Goal: Browse casually

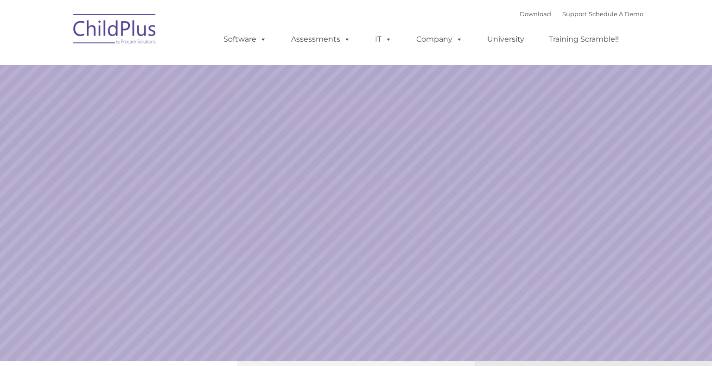
select select "MEDIUM"
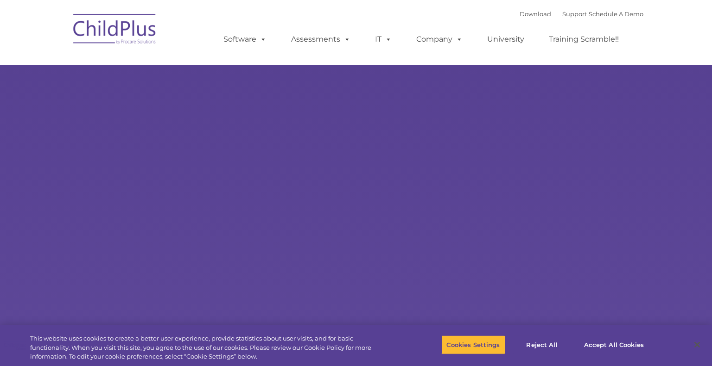
type input ""
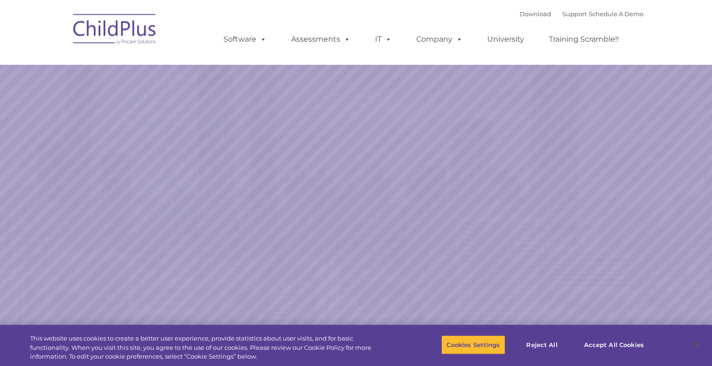
select select "MEDIUM"
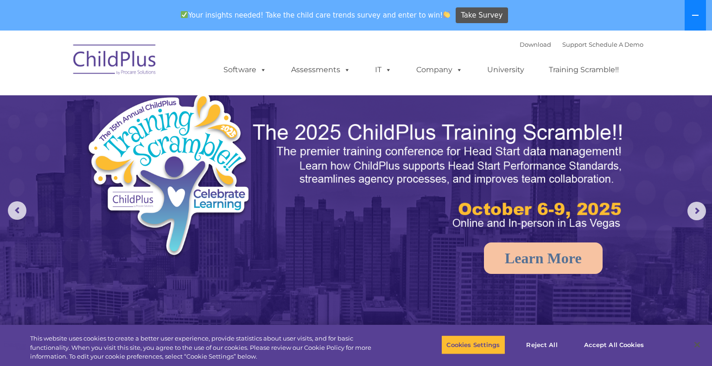
click at [704, 13] on button at bounding box center [694, 15] width 21 height 31
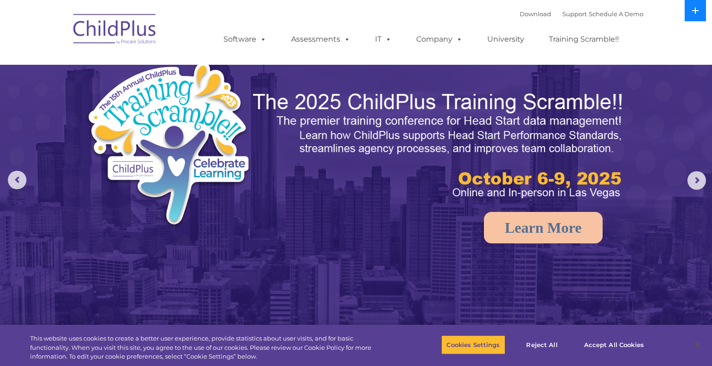
click at [704, 13] on button at bounding box center [694, 10] width 21 height 21
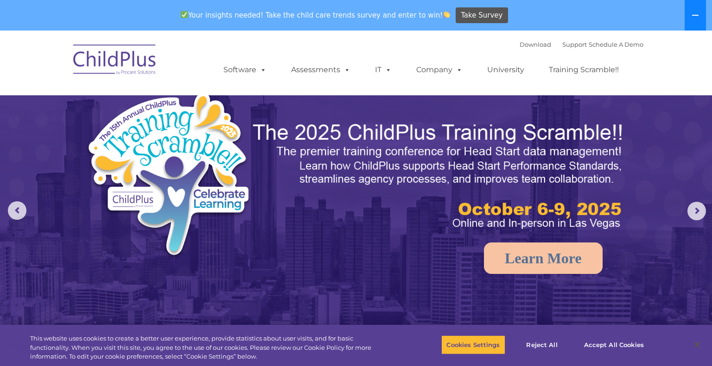
click at [704, 13] on button at bounding box center [694, 15] width 21 height 31
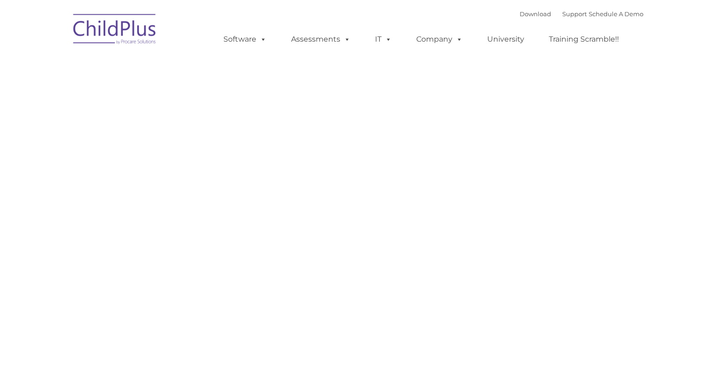
type input ""
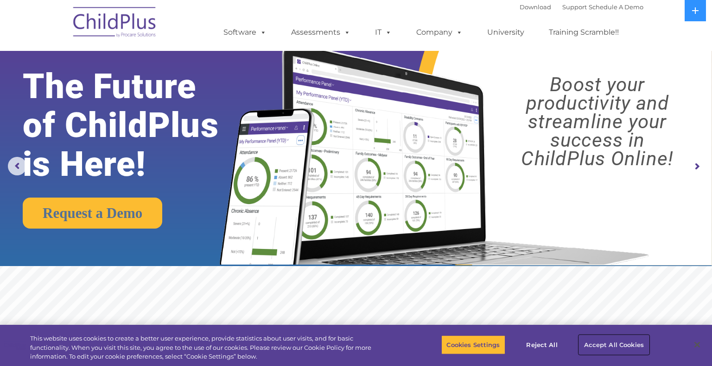
click at [599, 342] on button "Accept All Cookies" at bounding box center [614, 344] width 70 height 19
